Goal: Task Accomplishment & Management: Manage account settings

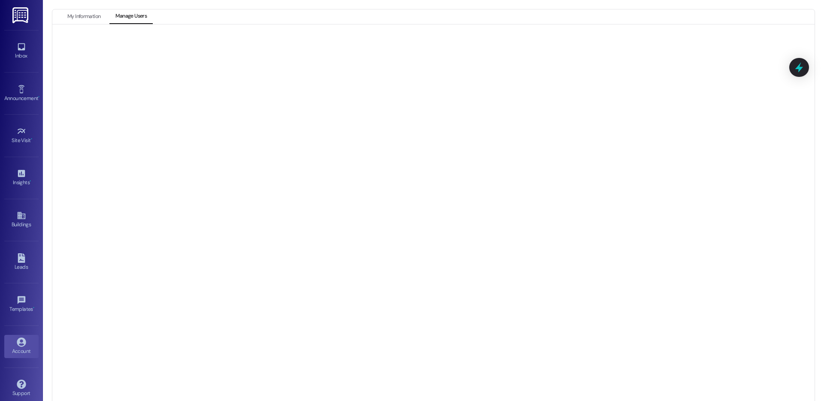
click at [17, 340] on icon at bounding box center [21, 341] width 9 height 9
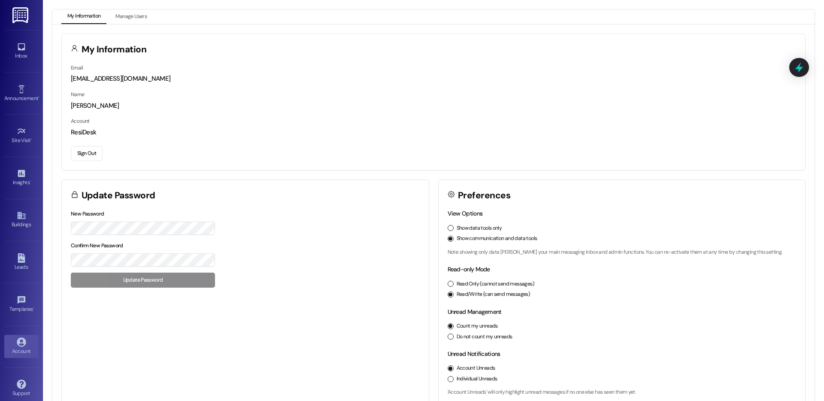
click at [83, 143] on div "Sign Out" at bounding box center [433, 152] width 725 height 18
click at [84, 158] on button "Sign Out" at bounding box center [87, 153] width 32 height 15
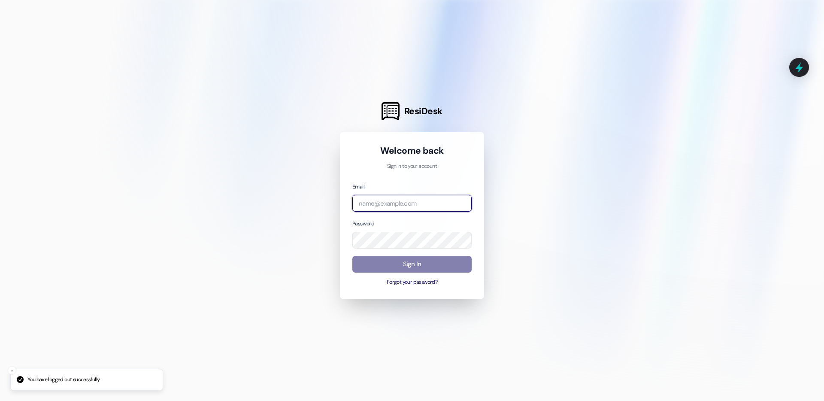
click at [432, 203] on input "email" at bounding box center [411, 203] width 119 height 17
type input "p"
type input "[EMAIL_ADDRESS][DOMAIN_NAME]"
